Goal: Task Accomplishment & Management: Manage account settings

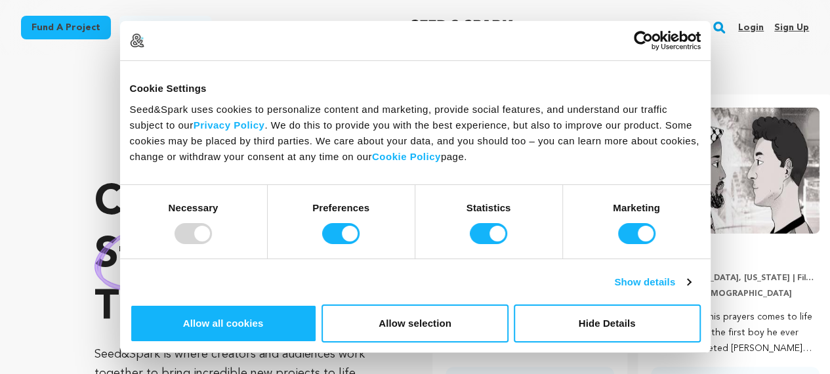
click at [801, 24] on link "Sign up" at bounding box center [791, 27] width 35 height 21
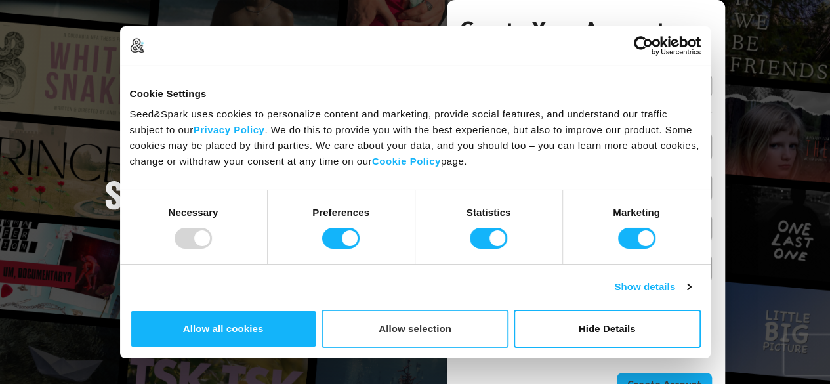
click at [509, 310] on button "Allow selection" at bounding box center [415, 329] width 187 height 38
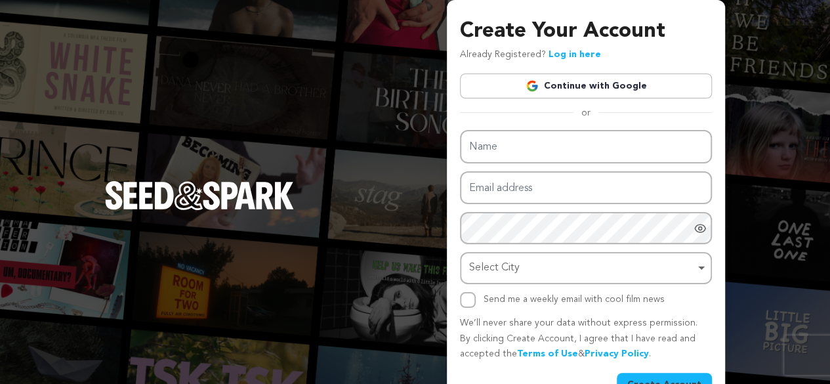
click at [600, 83] on link "Continue with Google" at bounding box center [586, 86] width 252 height 25
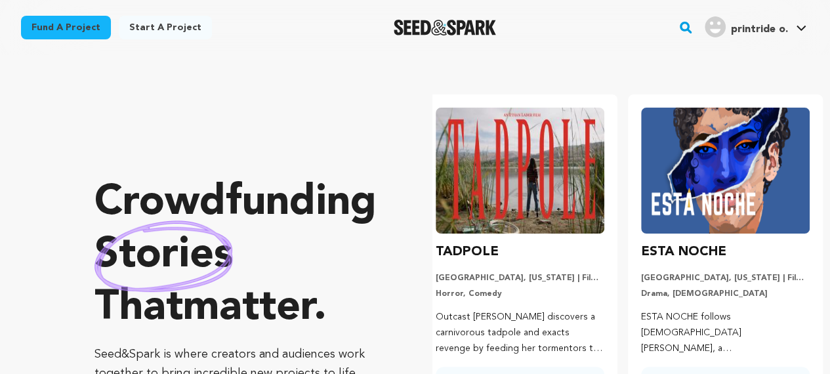
scroll to position [0, 216]
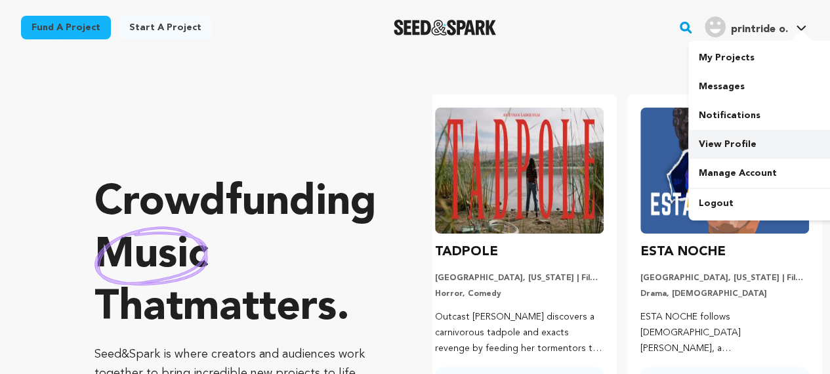
click at [727, 145] on link "View Profile" at bounding box center [762, 144] width 147 height 29
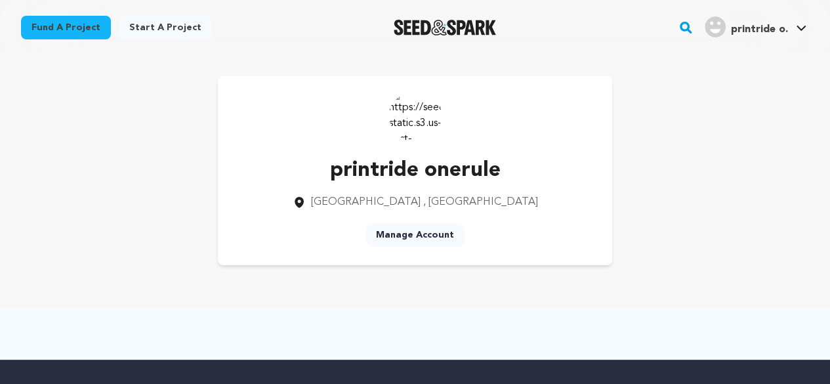
click at [417, 116] on img at bounding box center [415, 115] width 53 height 53
click at [418, 241] on link "Manage Account" at bounding box center [415, 235] width 99 height 24
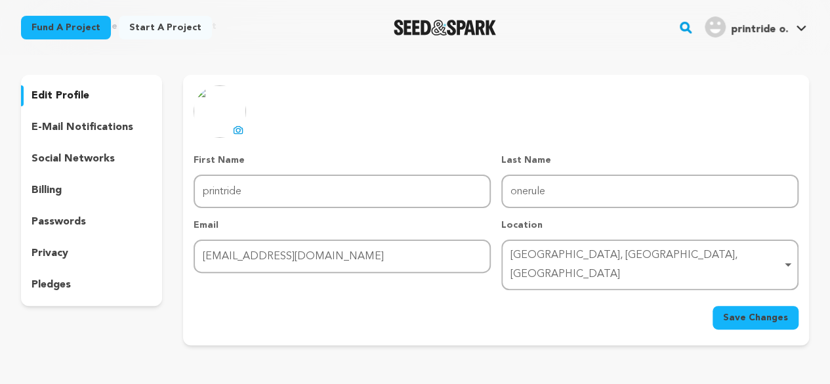
scroll to position [132, 0]
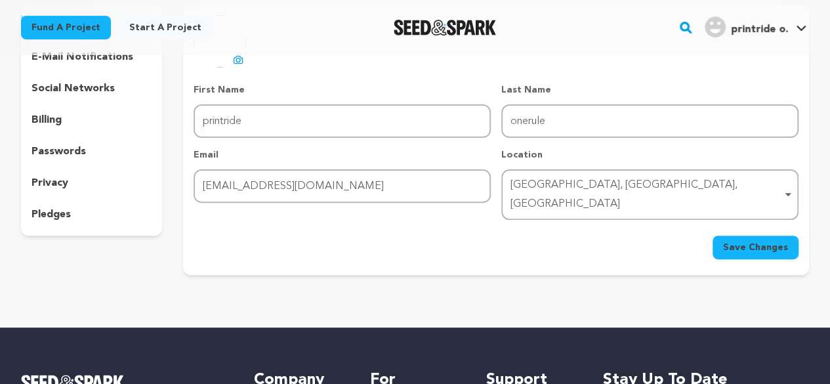
click at [60, 90] on p "social networks" at bounding box center [73, 89] width 83 height 16
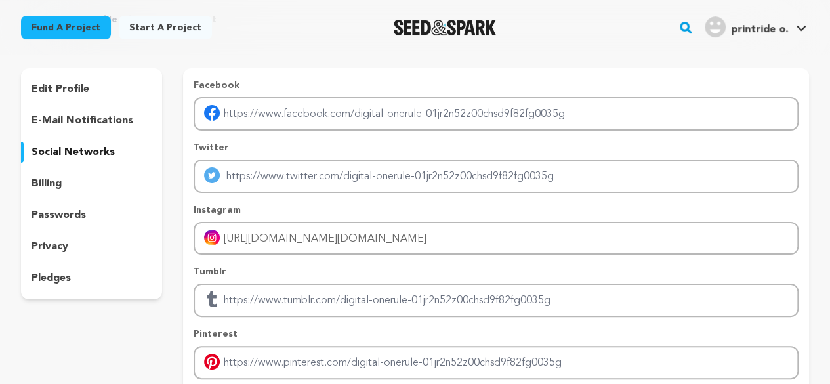
scroll to position [66, 0]
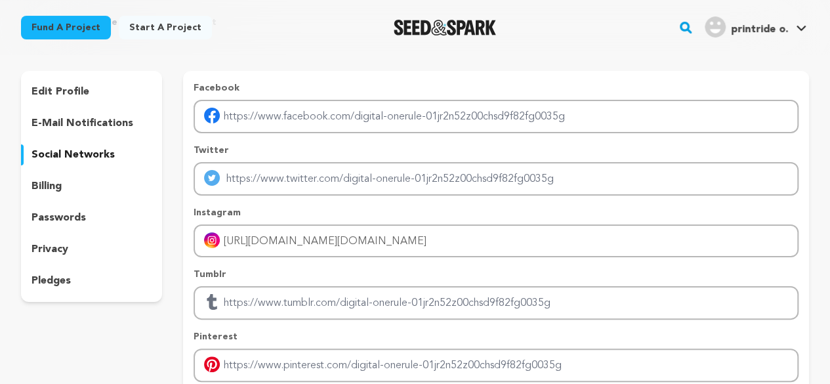
click at [63, 152] on p "social networks" at bounding box center [73, 155] width 83 height 16
click at [71, 223] on p "passwords" at bounding box center [59, 218] width 54 height 16
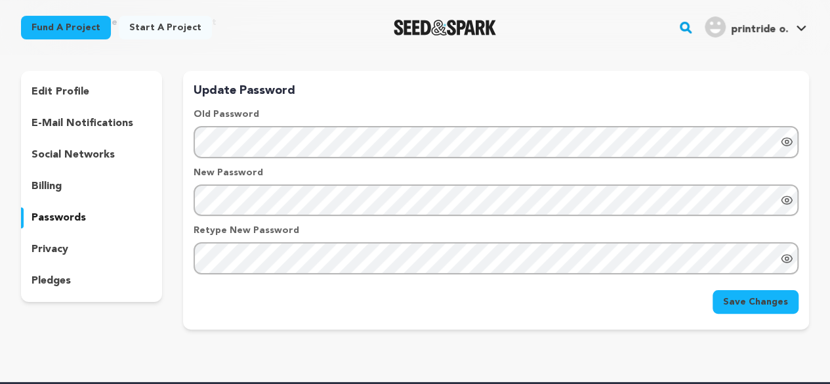
click at [98, 125] on p "e-mail notifications" at bounding box center [83, 124] width 102 height 16
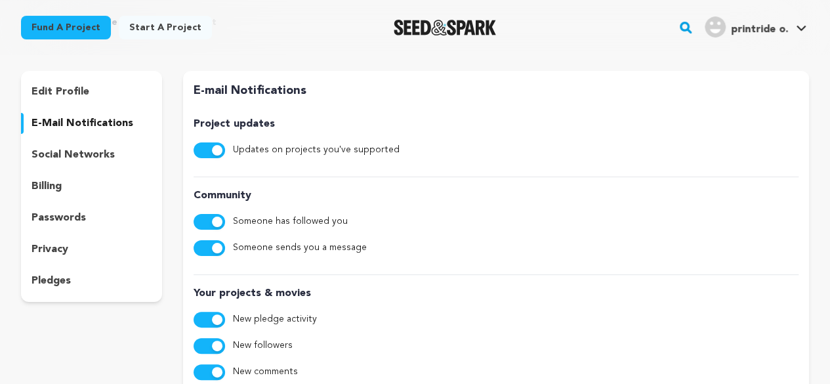
click at [98, 95] on div "edit profile" at bounding box center [91, 91] width 141 height 21
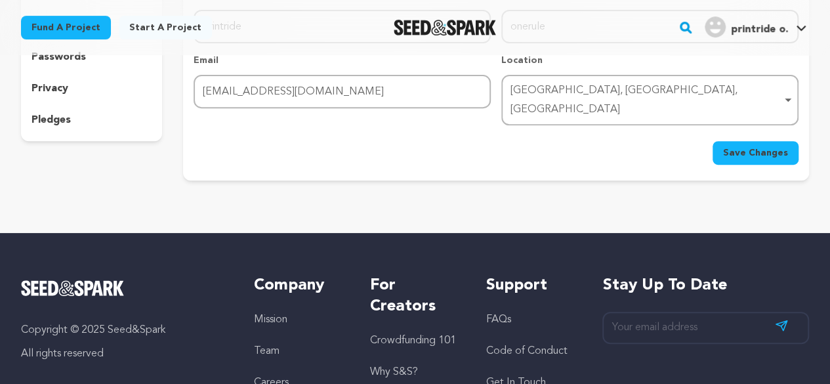
scroll to position [131, 0]
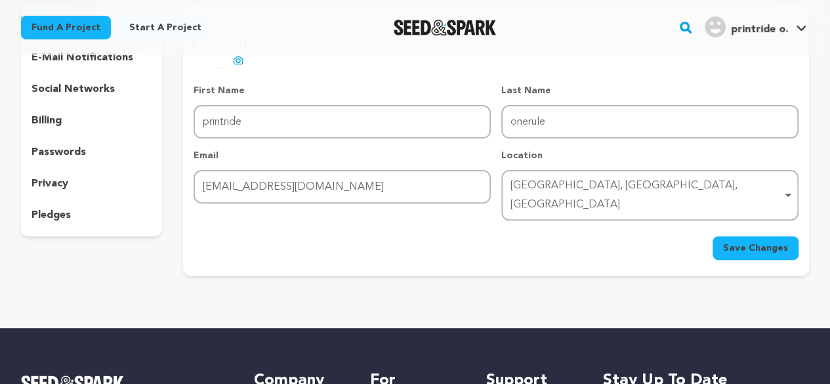
click at [68, 186] on div "privacy" at bounding box center [91, 183] width 141 height 21
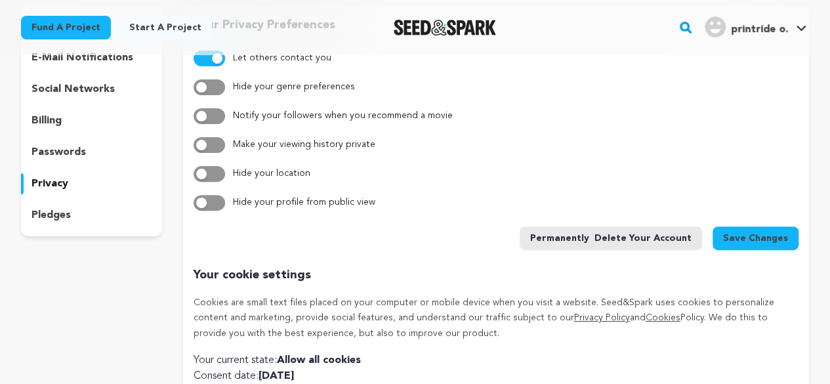
click at [68, 210] on p "pledges" at bounding box center [51, 215] width 39 height 16
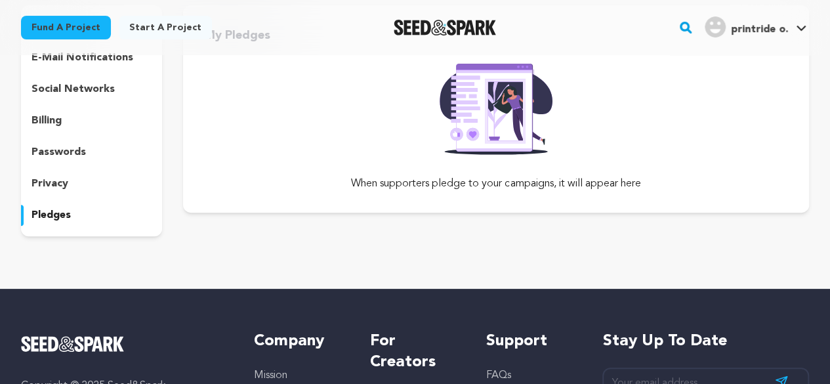
click at [81, 151] on p "passwords" at bounding box center [59, 152] width 54 height 16
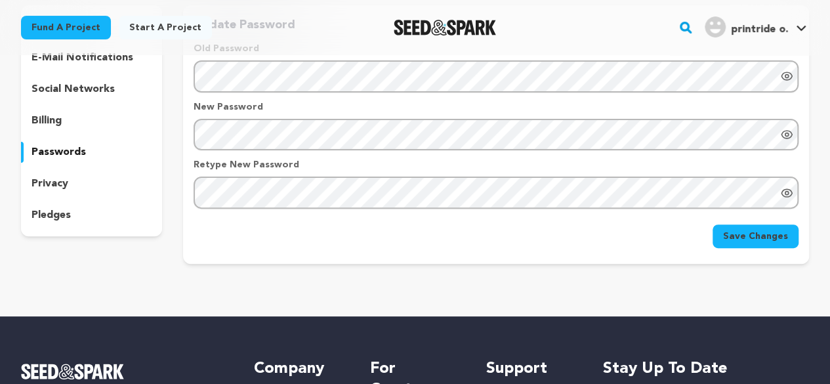
scroll to position [66, 0]
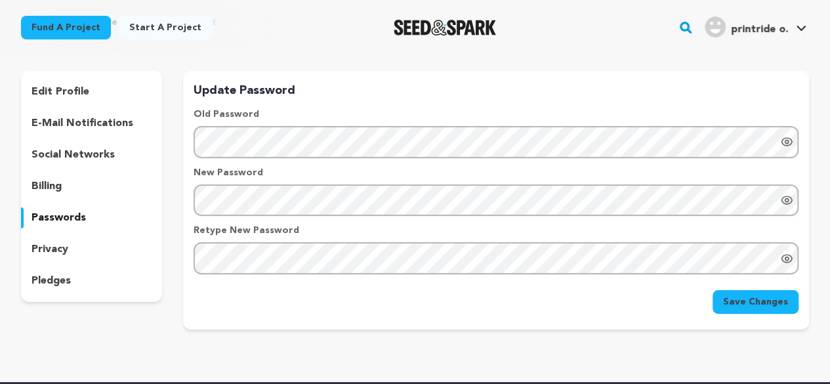
click at [101, 159] on p "social networks" at bounding box center [73, 155] width 83 height 16
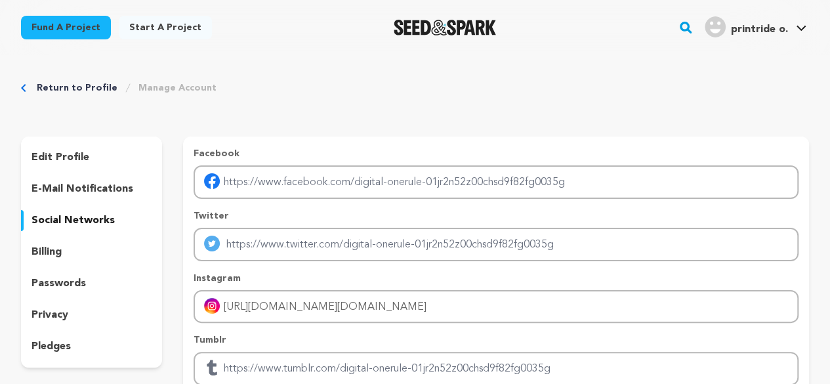
click at [63, 159] on p "edit profile" at bounding box center [61, 158] width 58 height 16
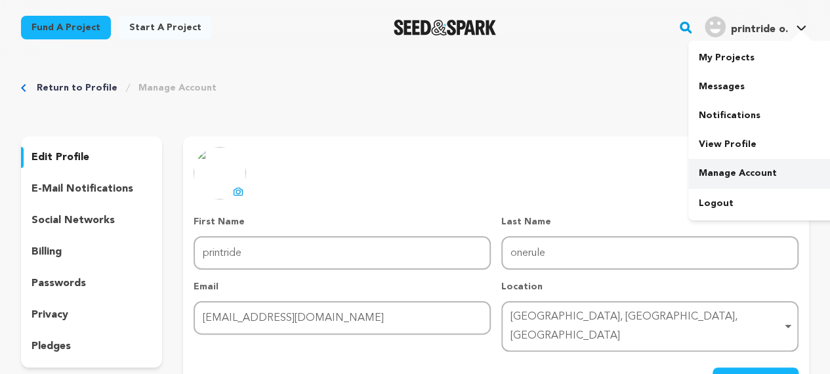
click at [750, 173] on link "Manage Account" at bounding box center [762, 173] width 147 height 29
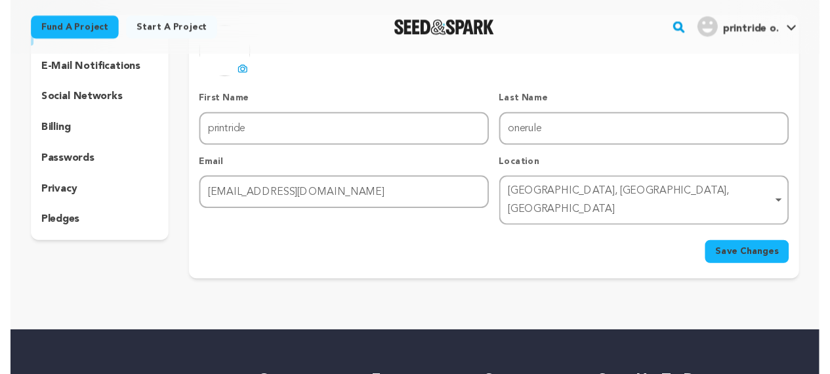
scroll to position [66, 0]
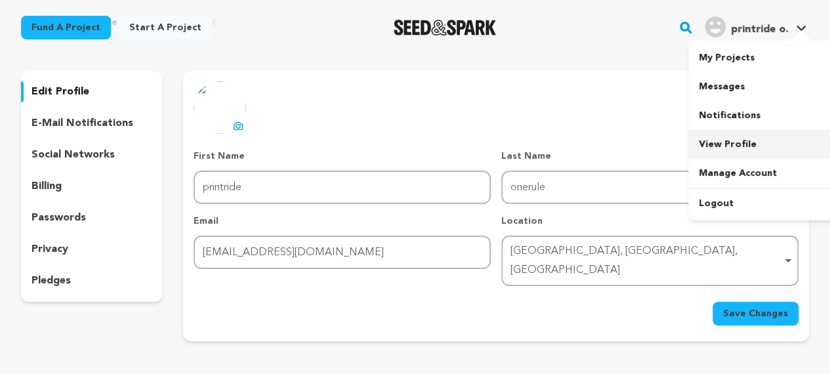
click at [743, 136] on link "View Profile" at bounding box center [762, 144] width 147 height 29
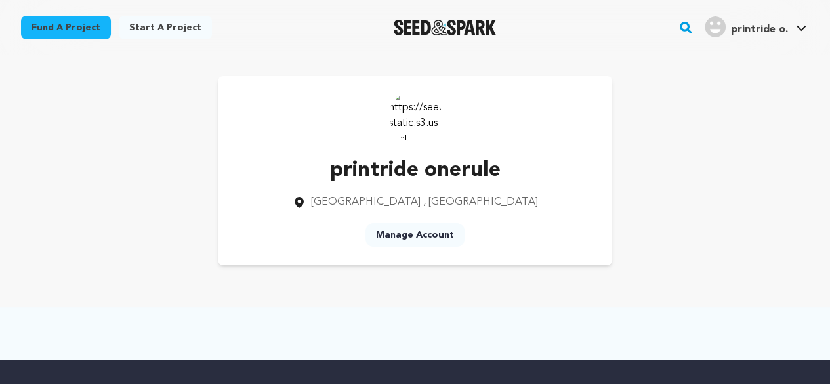
click at [382, 232] on link "Manage Account" at bounding box center [415, 235] width 99 height 24
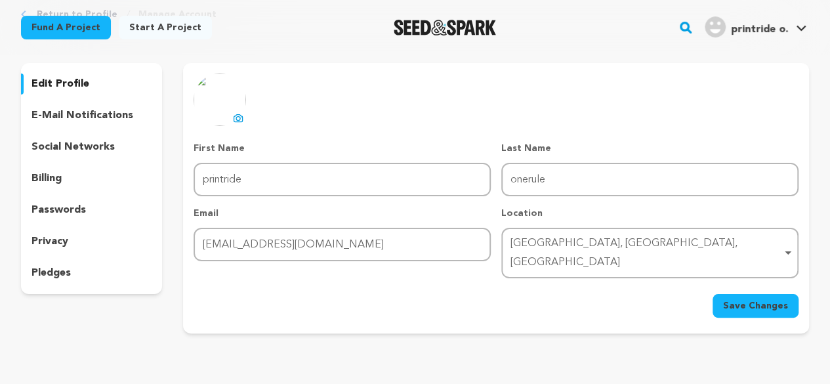
scroll to position [131, 0]
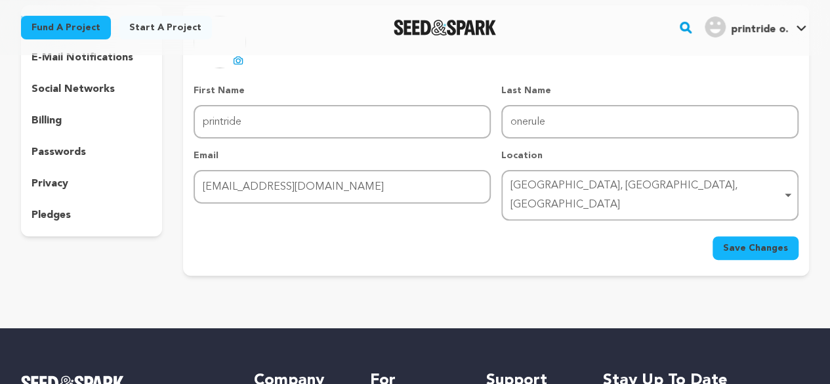
click at [742, 186] on div "[GEOGRAPHIC_DATA], [GEOGRAPHIC_DATA], [GEOGRAPHIC_DATA] Remove item" at bounding box center [646, 196] width 271 height 38
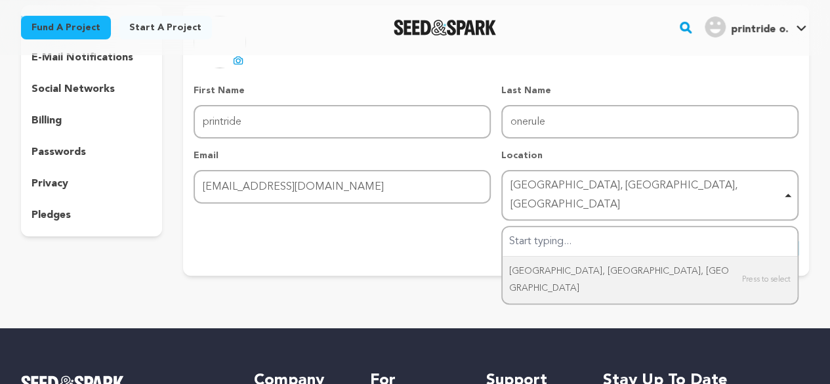
click at [469, 263] on div "Return to Profile Manage Account edit profile e-mail notifications social netwo…" at bounding box center [415, 115] width 830 height 383
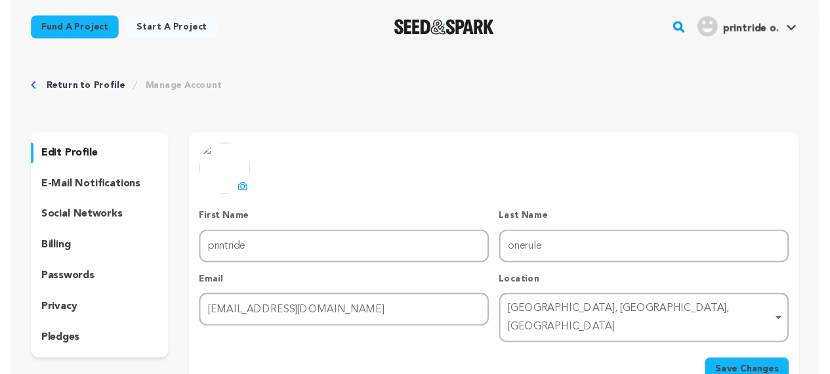
scroll to position [0, 0]
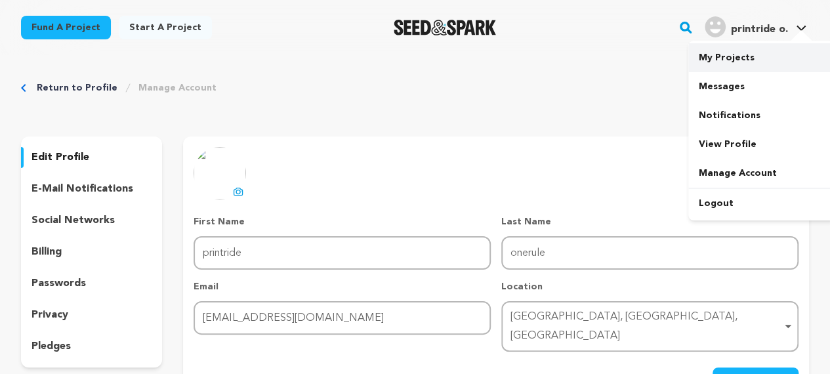
click at [726, 55] on link "My Projects" at bounding box center [762, 57] width 147 height 29
